Goal: Check status: Check status

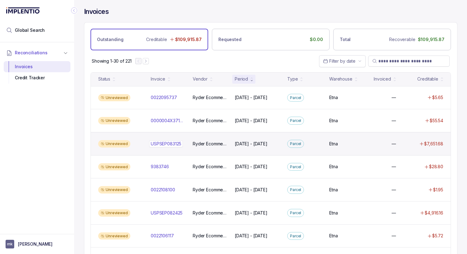
click at [158, 143] on p "USPSEP083125" at bounding box center [166, 143] width 34 height 7
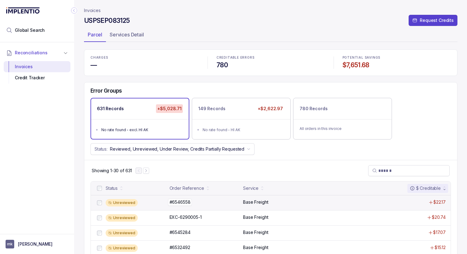
click at [189, 199] on p "#6546558" at bounding box center [180, 202] width 24 height 7
click at [19, 64] on div "Invoices" at bounding box center [37, 66] width 57 height 11
click at [21, 65] on div "Invoices" at bounding box center [37, 66] width 57 height 11
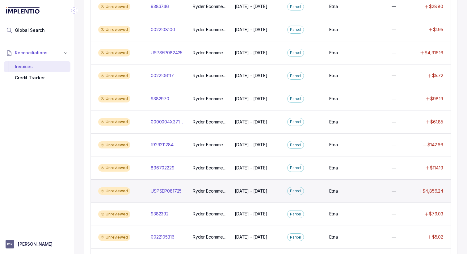
scroll to position [158, 0]
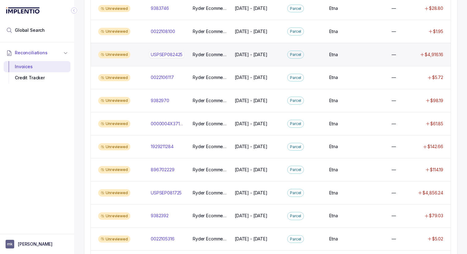
click at [169, 53] on p "USPSEP082425" at bounding box center [166, 54] width 35 height 7
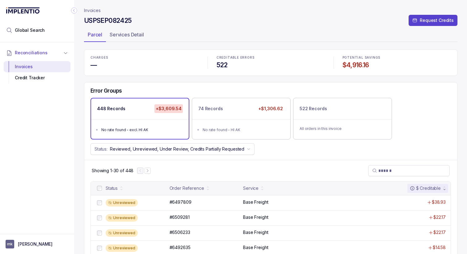
scroll to position [9, 0]
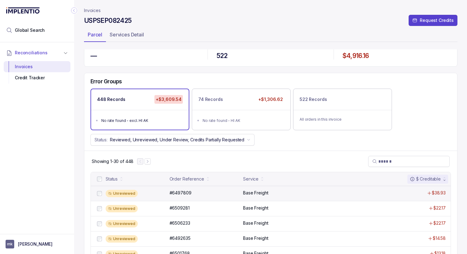
click at [211, 199] on div "Unreviewed #6497809 #6497809 Base Freight $38.93" at bounding box center [271, 193] width 360 height 15
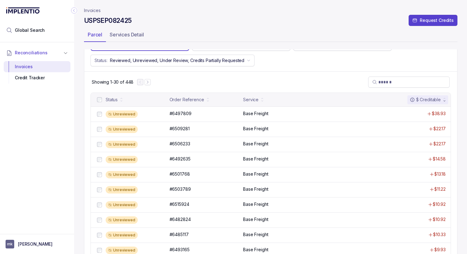
scroll to position [89, 0]
